Goal: Find specific page/section: Find specific page/section

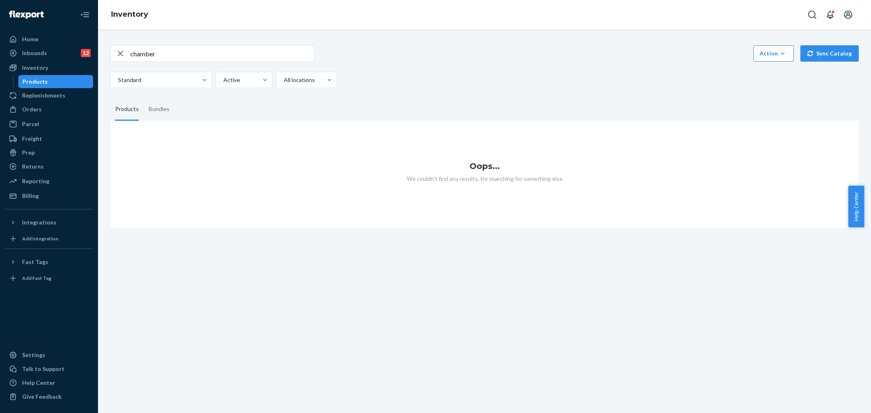
click at [707, 18] on div "Inventory" at bounding box center [484, 14] width 773 height 29
click at [48, 42] on div "Home" at bounding box center [49, 38] width 87 height 11
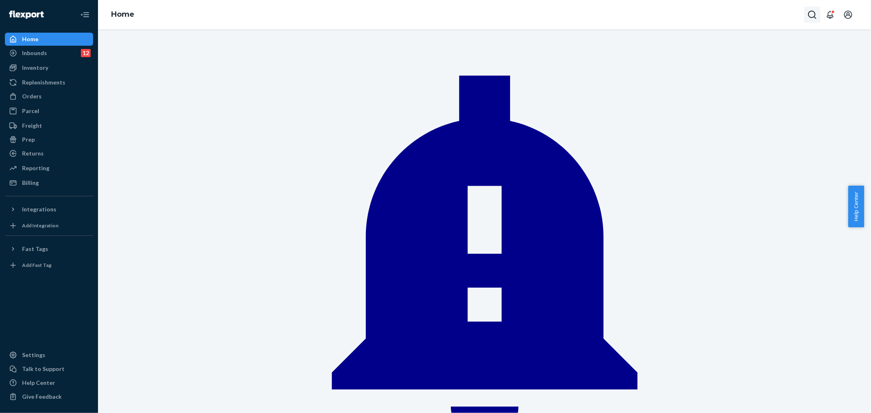
click at [813, 15] on icon "Open Search Box" at bounding box center [812, 15] width 10 height 10
click at [782, 19] on div at bounding box center [776, 14] width 90 height 11
click at [761, 10] on div at bounding box center [776, 14] width 90 height 11
click at [748, 13] on input "Search Input" at bounding box center [772, 15] width 67 height 11
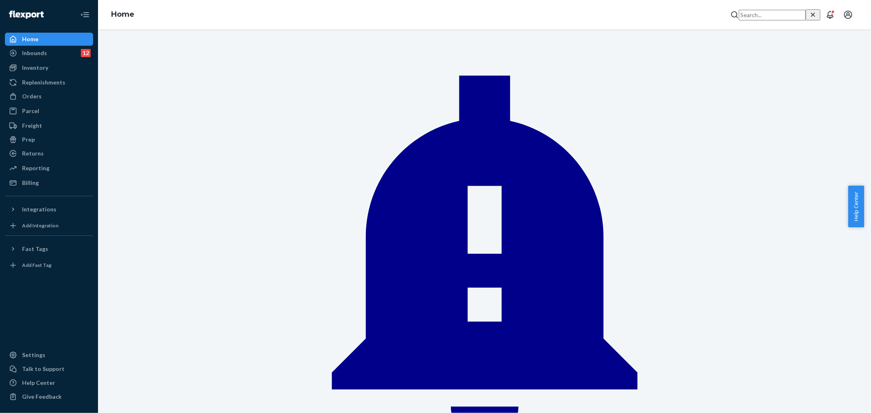
paste input "[PERSON_NAME]"
type input "[PERSON_NAME]"
click at [763, 21] on p "[PERSON_NAME]" at bounding box center [791, 17] width 57 height 8
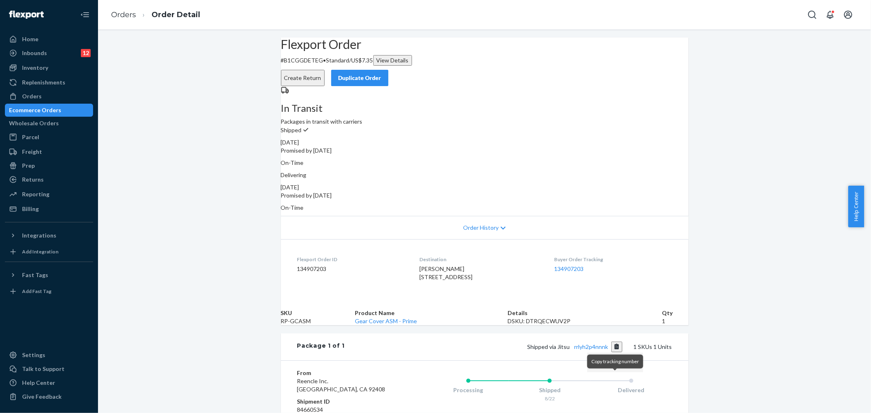
click at [613, 352] on button "Copy tracking number" at bounding box center [616, 347] width 11 height 11
